Goal: Transaction & Acquisition: Purchase product/service

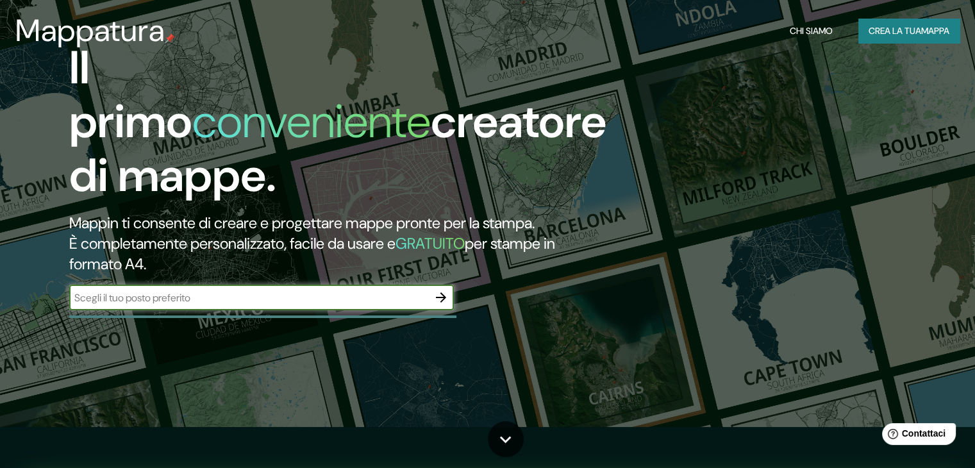
scroll to position [64, 0]
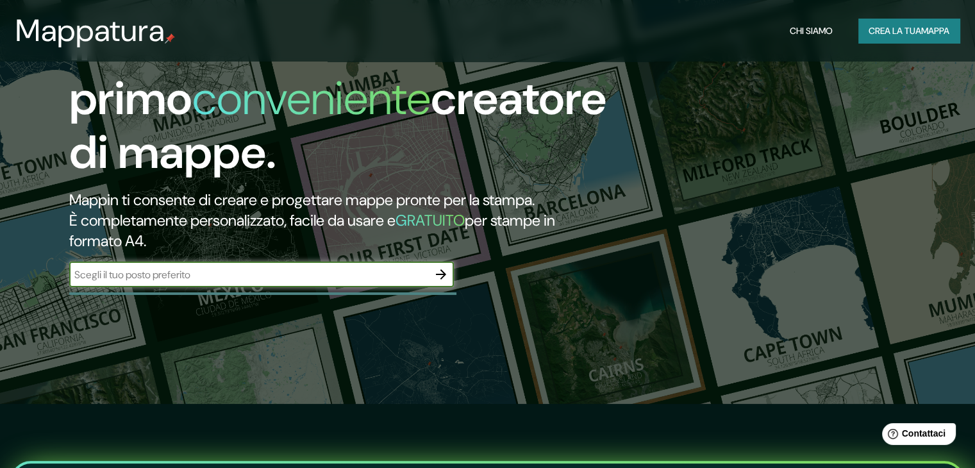
click at [267, 282] on input "text" at bounding box center [248, 274] width 359 height 15
type input "[GEOGRAPHIC_DATA]"
click at [442, 282] on icon "button" at bounding box center [440, 274] width 15 height 15
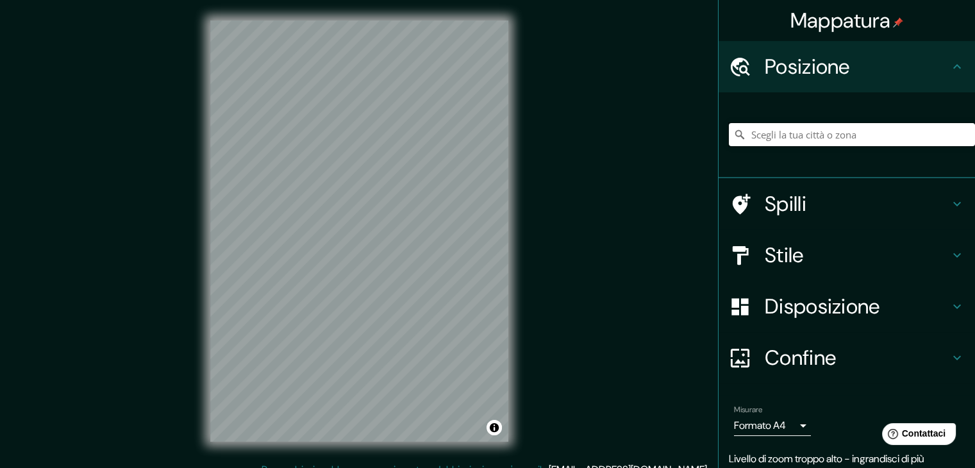
click at [828, 135] on input "Scegli la tua città o zona" at bounding box center [852, 134] width 246 height 23
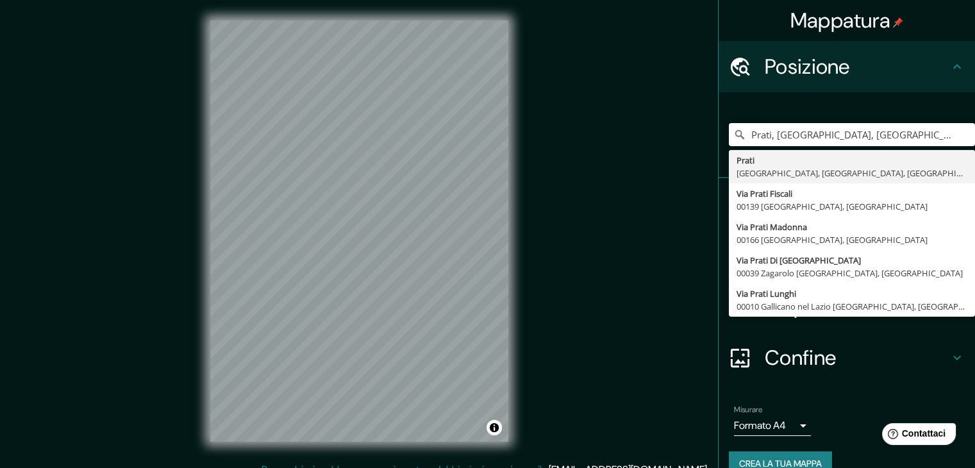
type input "Prati, [GEOGRAPHIC_DATA], [GEOGRAPHIC_DATA], [GEOGRAPHIC_DATA]"
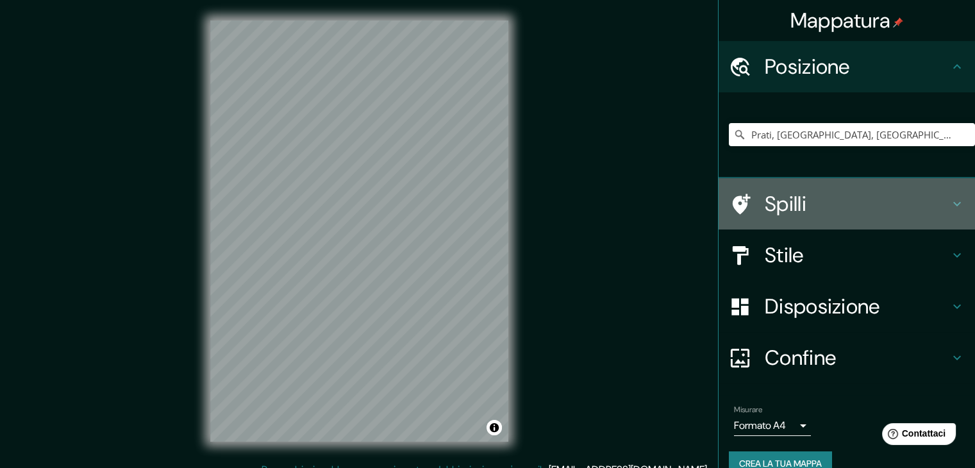
click at [950, 202] on icon at bounding box center [956, 203] width 15 height 15
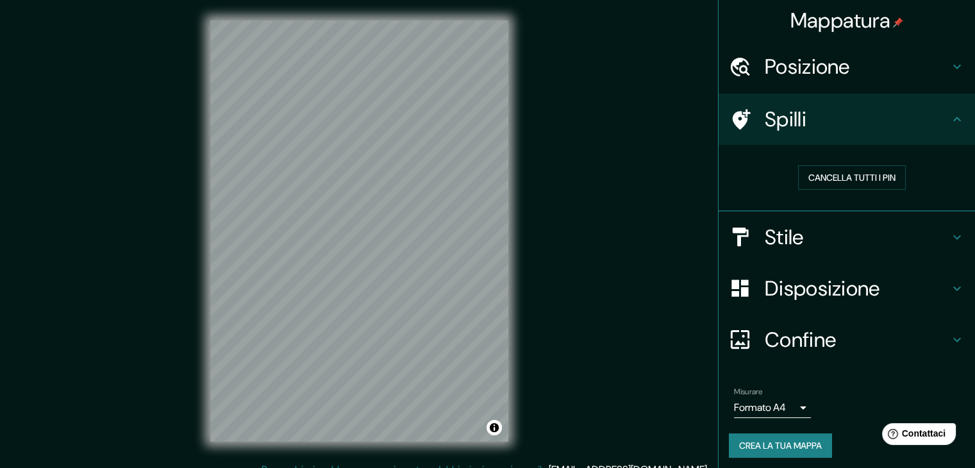
click at [949, 122] on icon at bounding box center [956, 119] width 15 height 15
click at [949, 65] on icon at bounding box center [956, 66] width 15 height 15
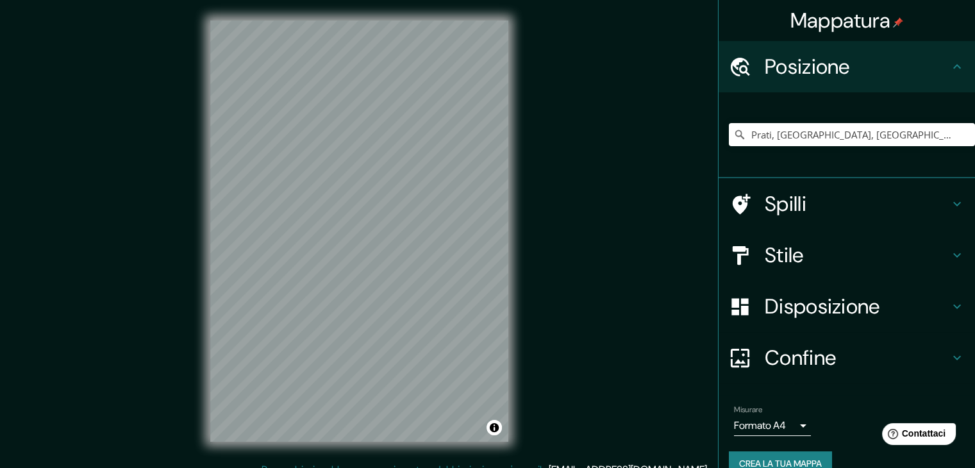
click at [949, 65] on icon at bounding box center [956, 66] width 15 height 15
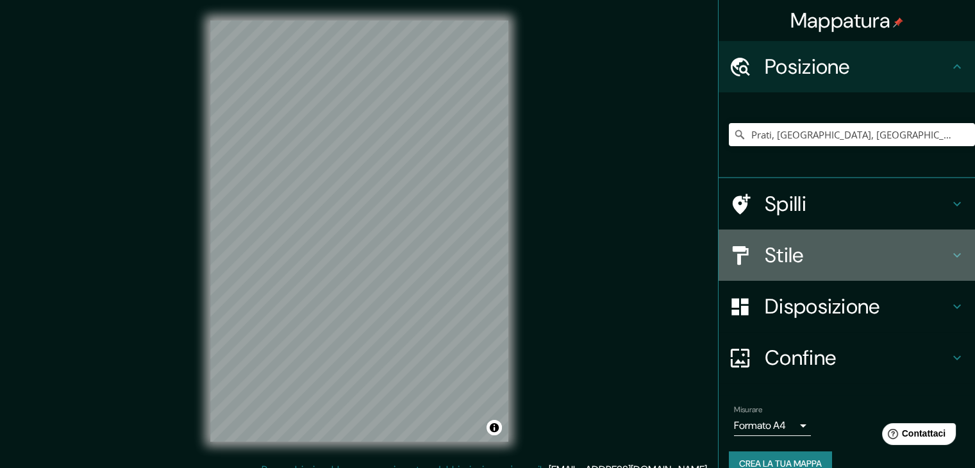
click at [949, 254] on icon at bounding box center [956, 254] width 15 height 15
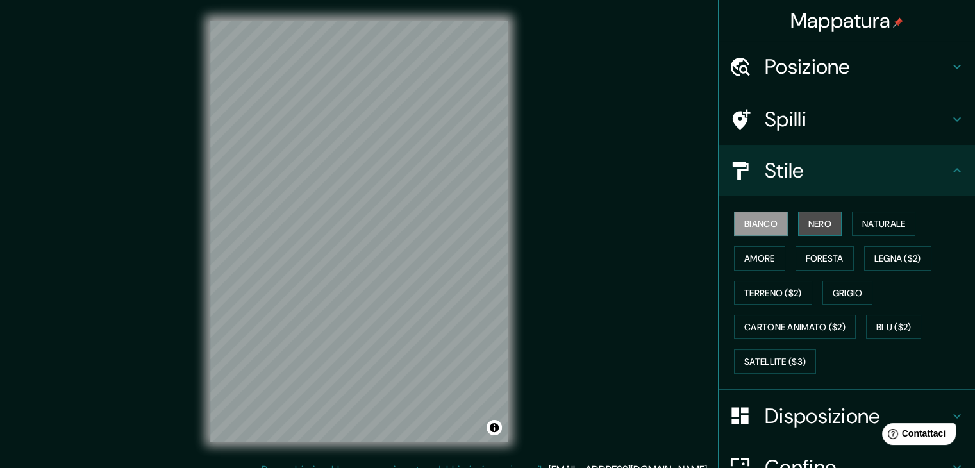
click at [813, 227] on font "Nero" at bounding box center [819, 224] width 23 height 12
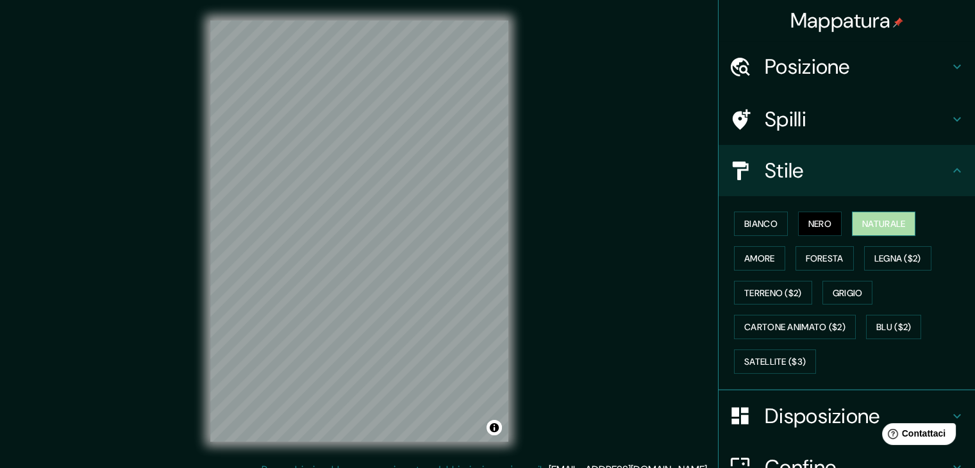
click at [874, 220] on font "Naturale" at bounding box center [883, 224] width 43 height 12
click at [761, 260] on font "Amore" at bounding box center [759, 258] width 31 height 12
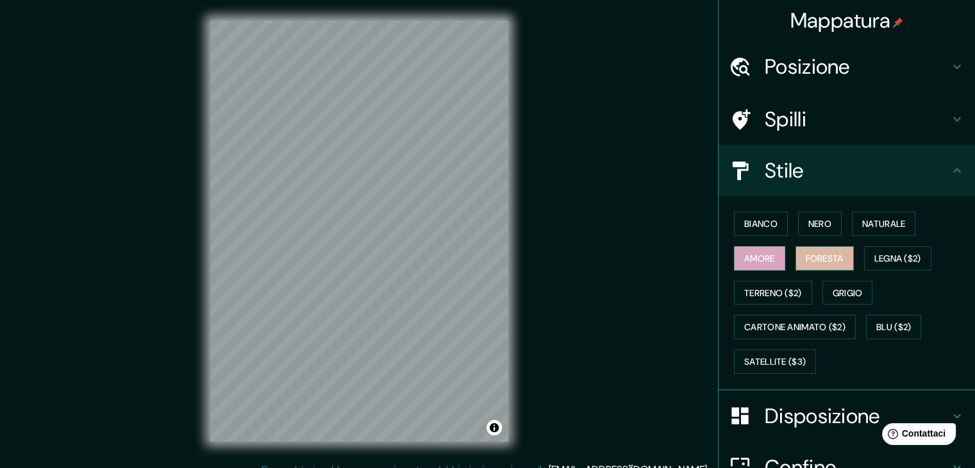
click at [805, 255] on font "Foresta" at bounding box center [824, 258] width 38 height 12
click at [889, 258] on font "Legna ($2)" at bounding box center [897, 258] width 47 height 12
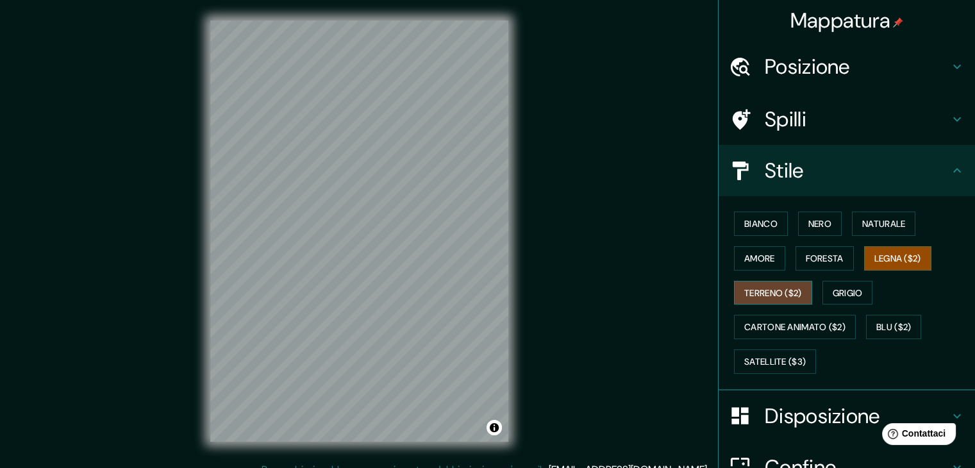
click at [781, 293] on font "Terreno ($2)" at bounding box center [773, 293] width 58 height 12
click at [839, 288] on font "Grigio" at bounding box center [847, 293] width 30 height 12
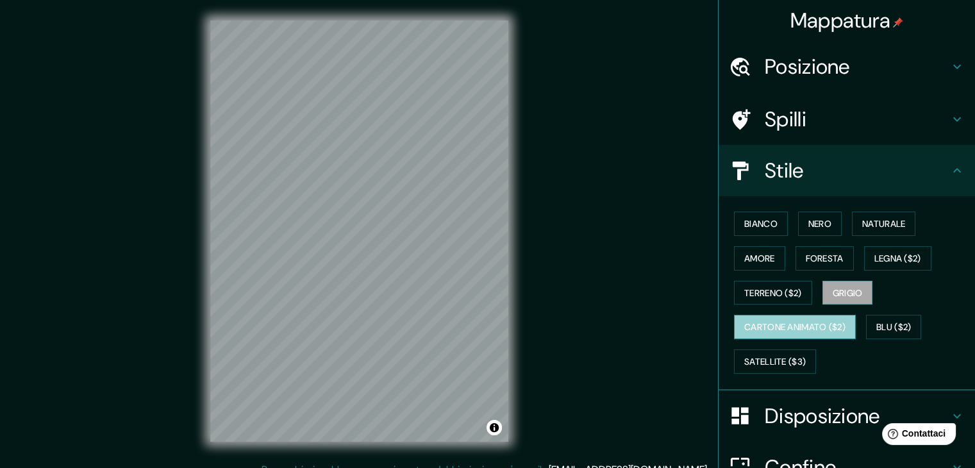
click at [761, 333] on font "Cartone animato ($2)" at bounding box center [794, 326] width 101 height 17
click at [873, 310] on div "Bianco Nero Naturale Amore Foresta Legna ($2) Terreno ($2) Grigio Cartone anima…" at bounding box center [852, 292] width 246 height 172
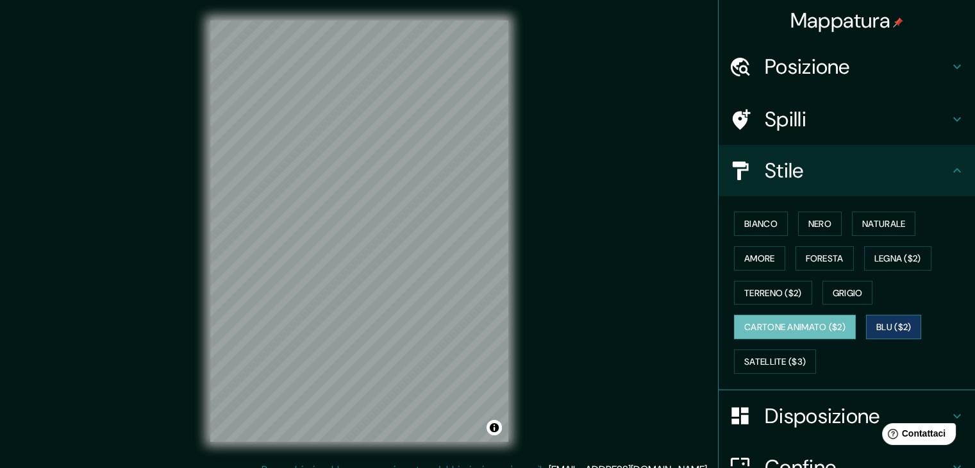
click at [869, 326] on button "Blu ($2)" at bounding box center [893, 327] width 55 height 24
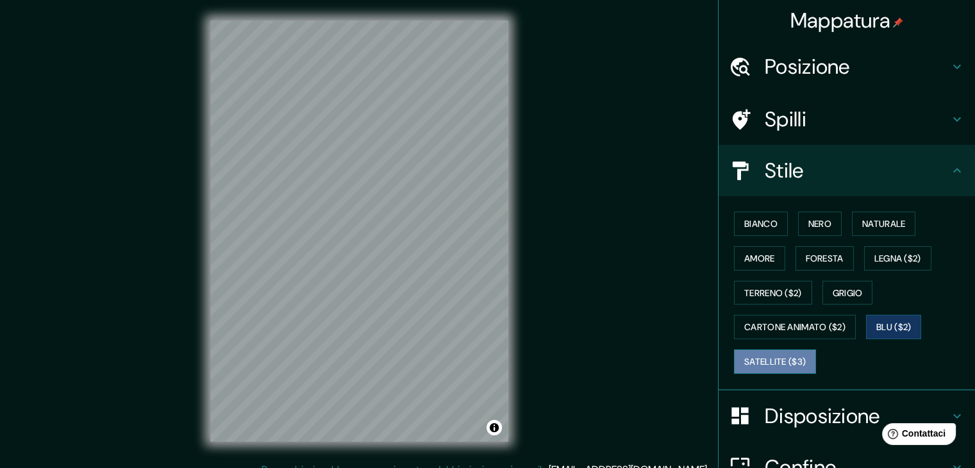
click at [788, 357] on font "Satellite ($3)" at bounding box center [775, 362] width 62 height 12
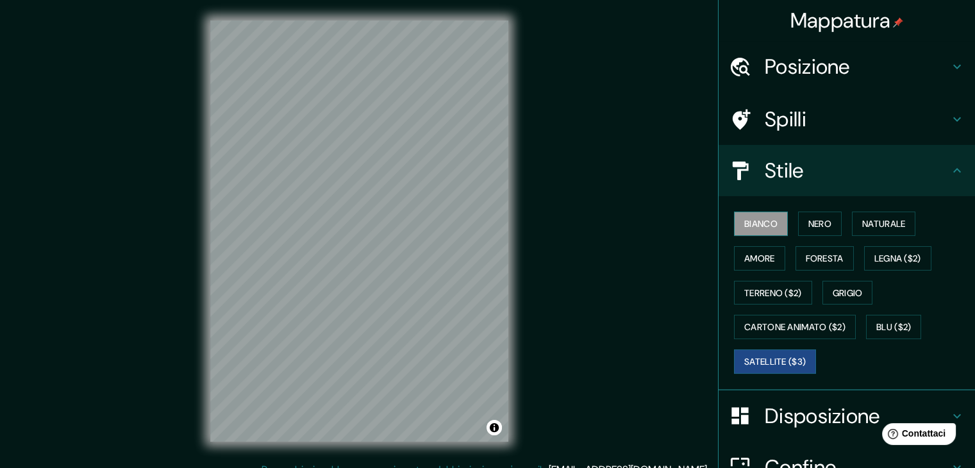
click at [769, 226] on button "Bianco" at bounding box center [761, 223] width 54 height 24
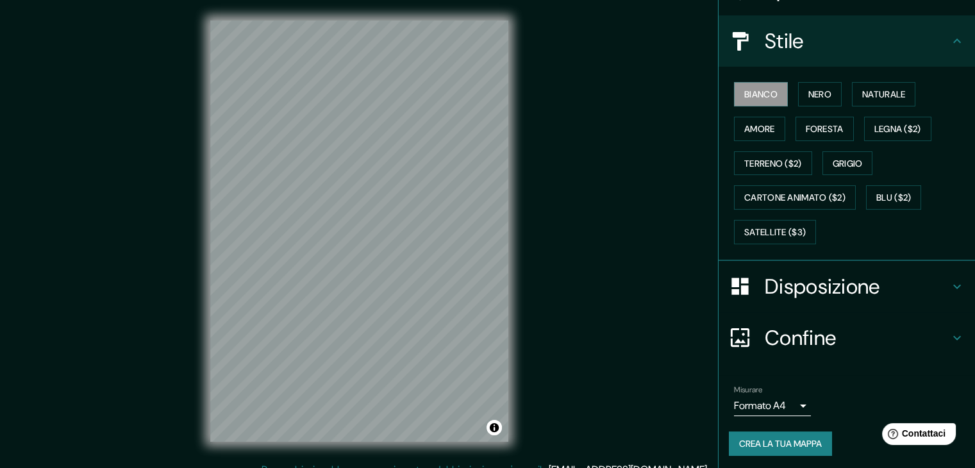
click at [829, 290] on font "Disposizione" at bounding box center [821, 286] width 115 height 27
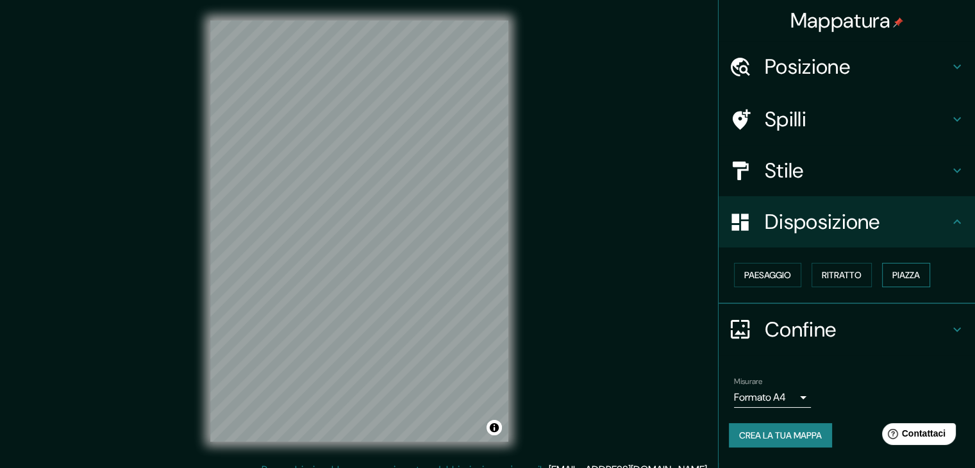
click at [910, 270] on font "Piazza" at bounding box center [906, 275] width 28 height 12
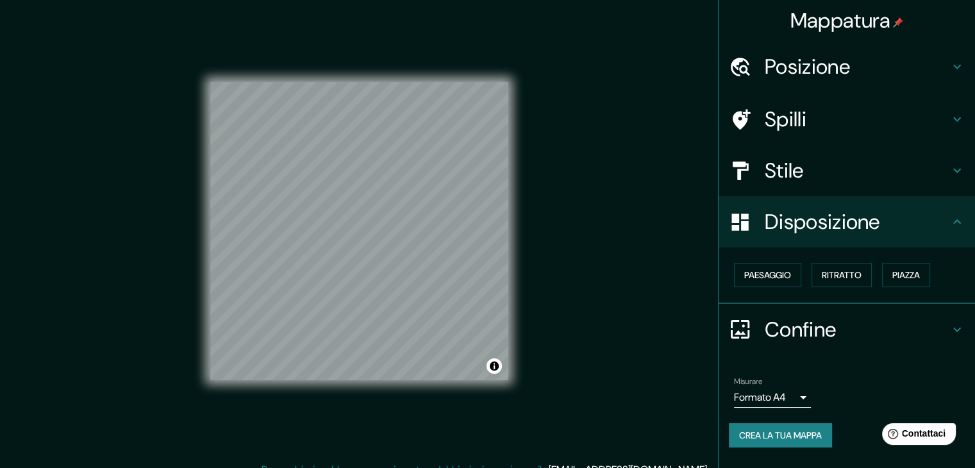
click at [881, 270] on div "Paesaggio Ritratto Piazza" at bounding box center [852, 275] width 246 height 35
drag, startPoint x: 851, startPoint y: 267, endPoint x: 818, endPoint y: 267, distance: 33.3
click at [843, 267] on font "Ritratto" at bounding box center [842, 275] width 40 height 17
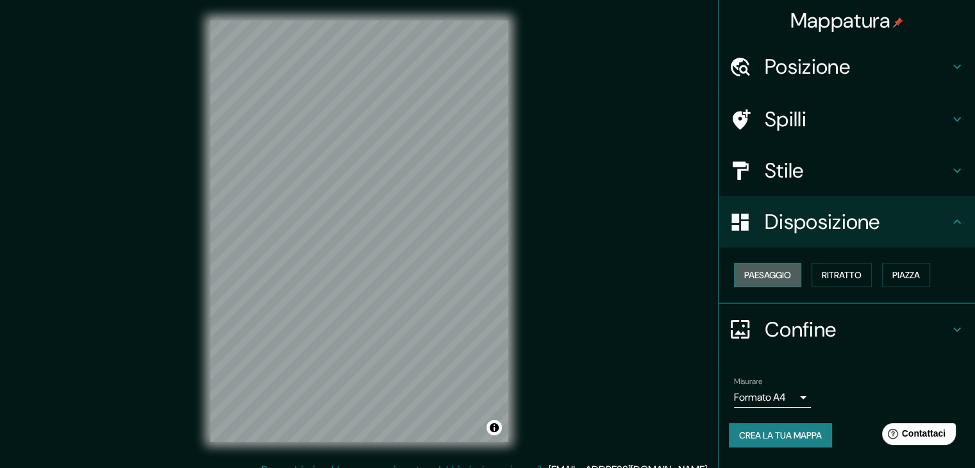
click at [781, 271] on font "Paesaggio" at bounding box center [767, 275] width 47 height 12
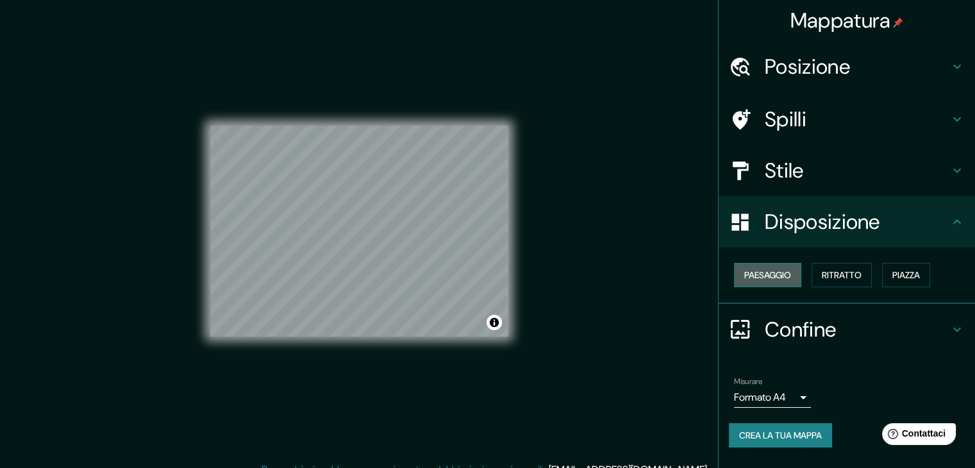
click at [781, 271] on font "Paesaggio" at bounding box center [767, 275] width 47 height 12
click at [845, 267] on font "Ritratto" at bounding box center [842, 275] width 40 height 17
